Goal: Task Accomplishment & Management: Manage account settings

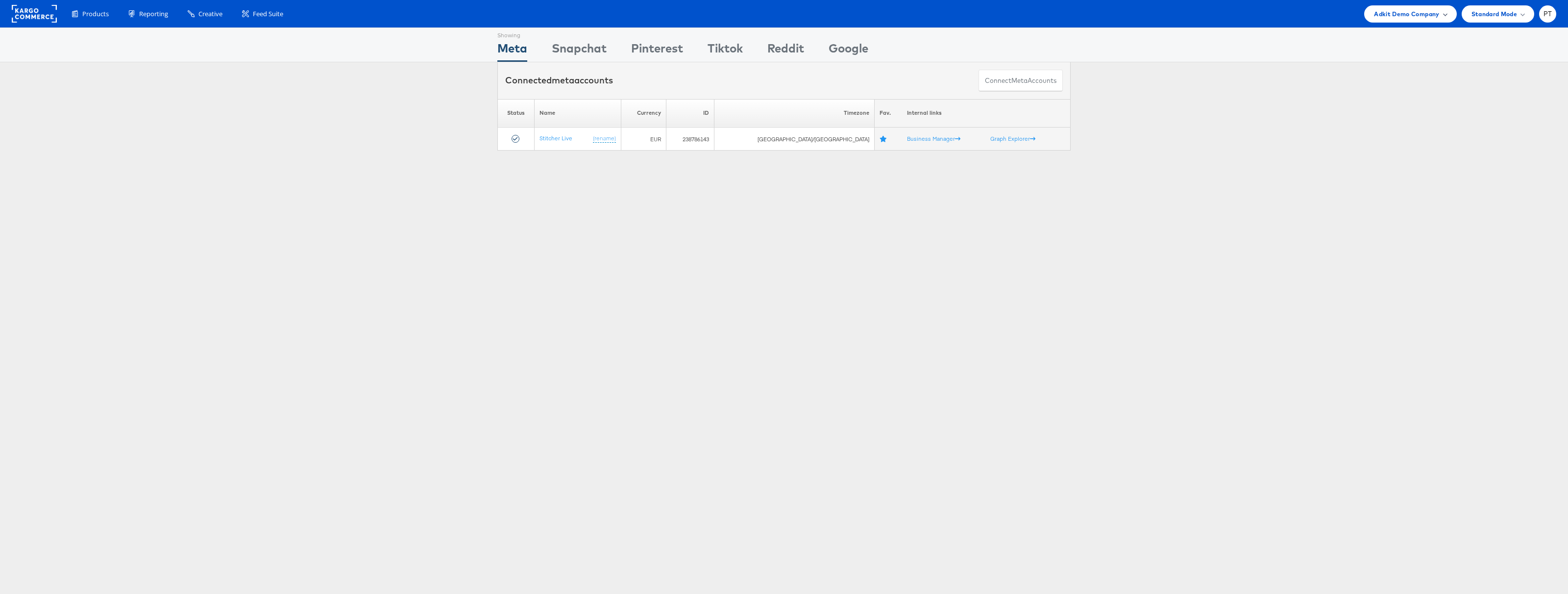
click at [1444, 19] on div "Adkit Demo Company" at bounding box center [1410, 13] width 73 height 10
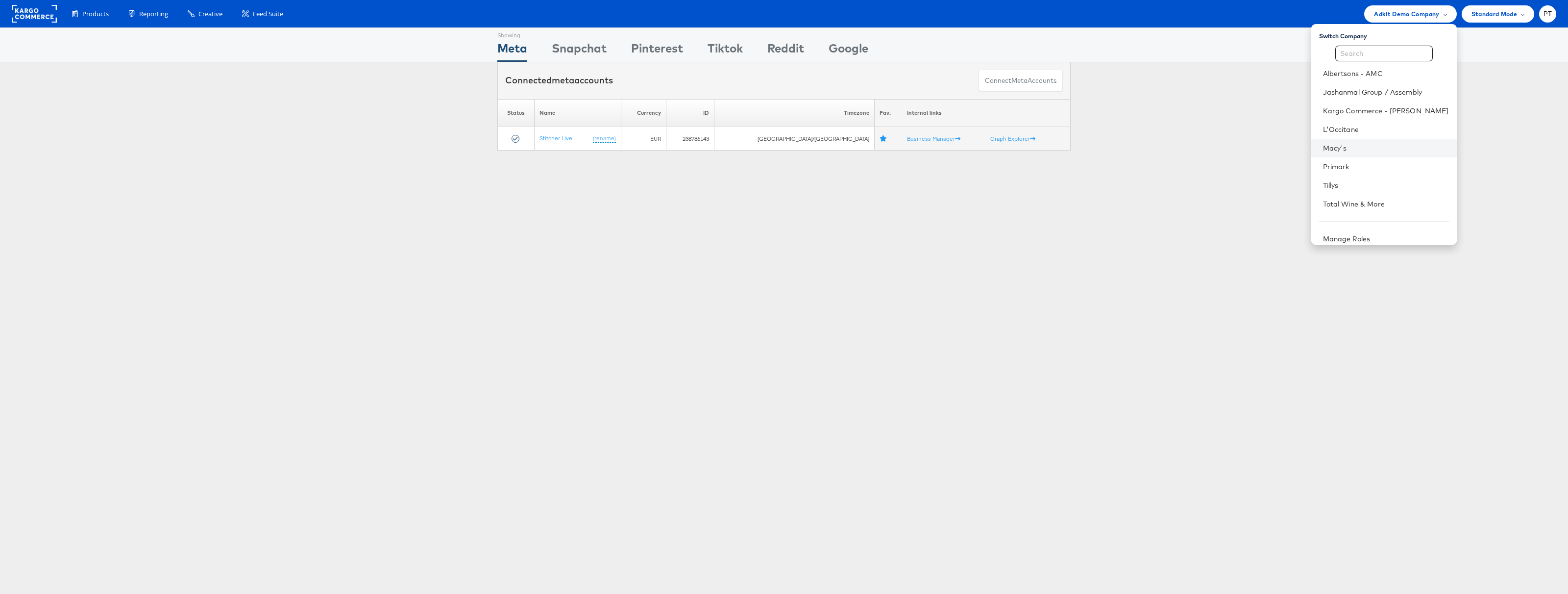
click at [1376, 142] on li "Macy's" at bounding box center [1384, 148] width 146 height 19
click at [1375, 151] on link "Macy's" at bounding box center [1386, 148] width 126 height 10
